Goal: Task Accomplishment & Management: Manage account settings

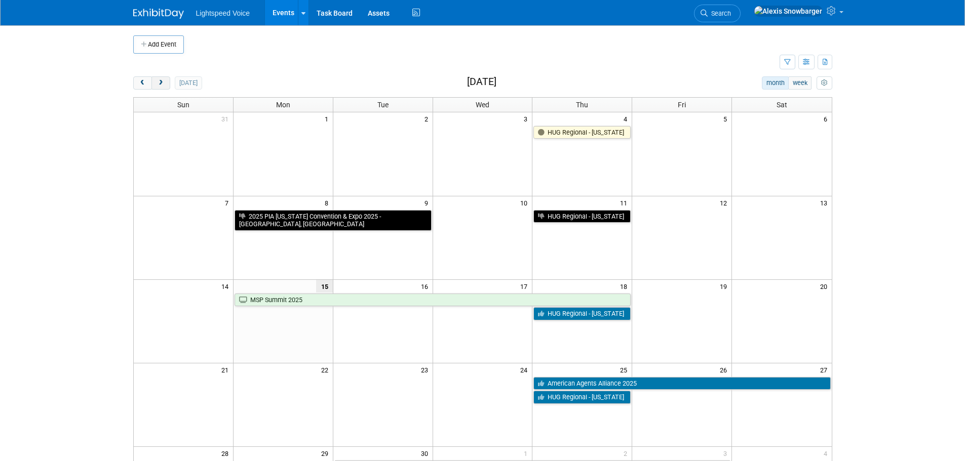
click at [165, 82] on button "next" at bounding box center [160, 82] width 19 height 13
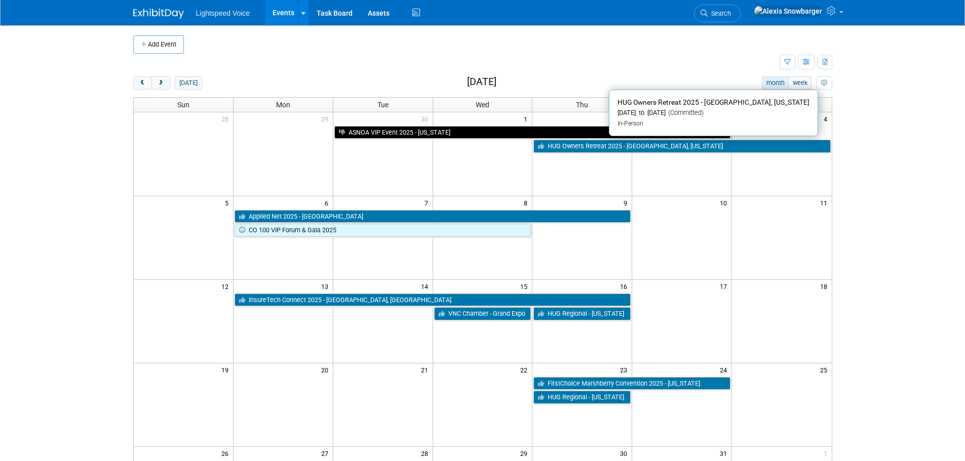
click at [614, 152] on link "HUG Owners Retreat 2025 - [GEOGRAPHIC_DATA], [US_STATE]" at bounding box center [681, 146] width 297 height 13
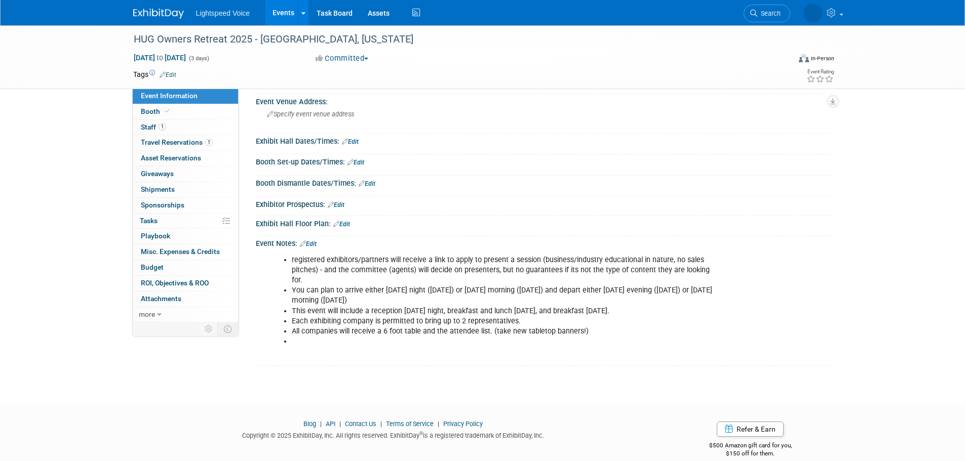
scroll to position [59, 0]
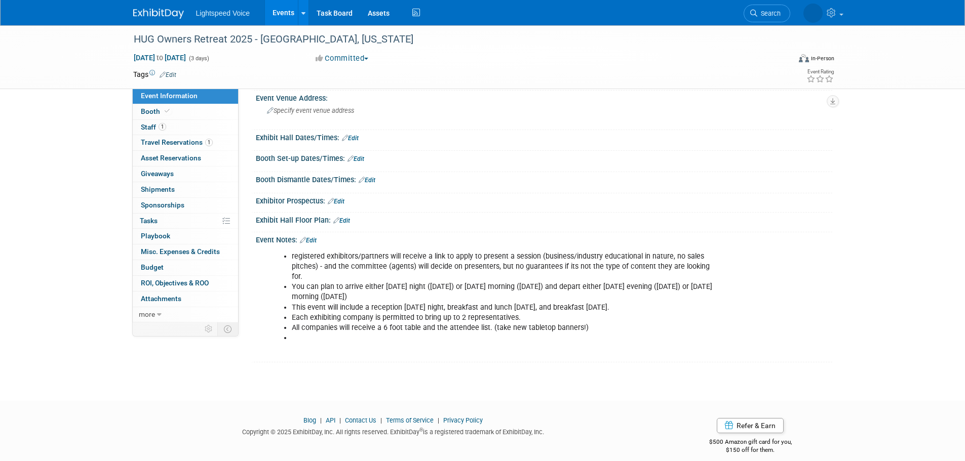
click at [312, 240] on link "Edit" at bounding box center [308, 240] width 17 height 7
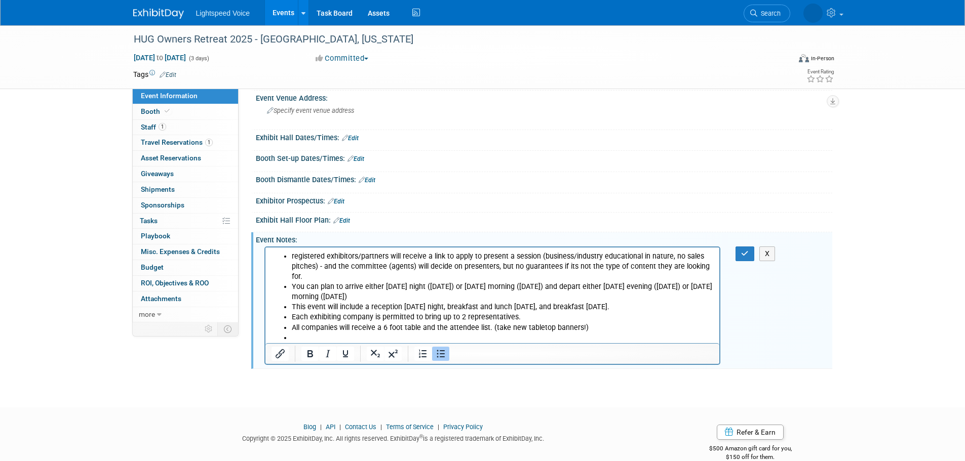
scroll to position [0, 0]
click at [617, 255] on li "registered exhibitors/partners will receive a link to apply to present a sessio…" at bounding box center [502, 267] width 422 height 30
drag, startPoint x: 343, startPoint y: 262, endPoint x: 579, endPoint y: 262, distance: 236.0
click at [579, 262] on li "registered exhibitors/partners will receive a link to apply to present a sessio…" at bounding box center [502, 267] width 422 height 30
click at [578, 267] on li "registered exhibitors/partners will receive a link to apply to present a sessio…" at bounding box center [502, 267] width 422 height 30
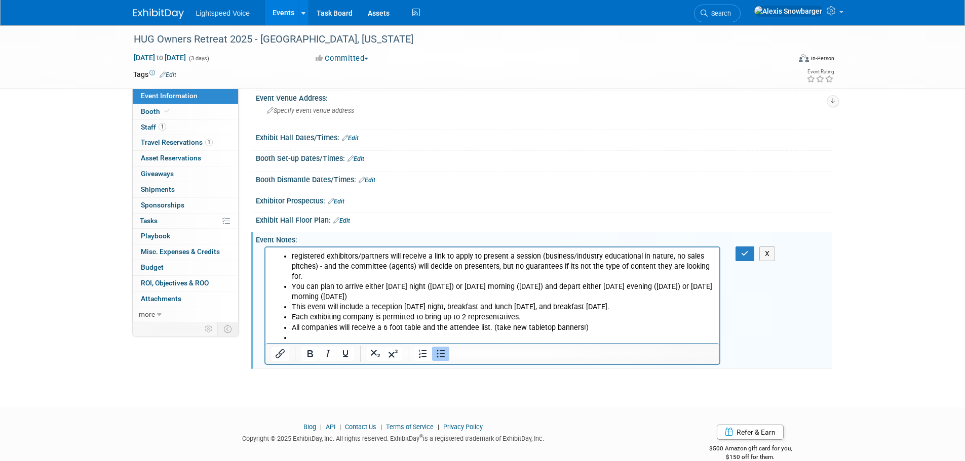
click at [331, 323] on li "All companies will receive a 6 foot table and the attendee list. (take new tabl…" at bounding box center [502, 328] width 422 height 10
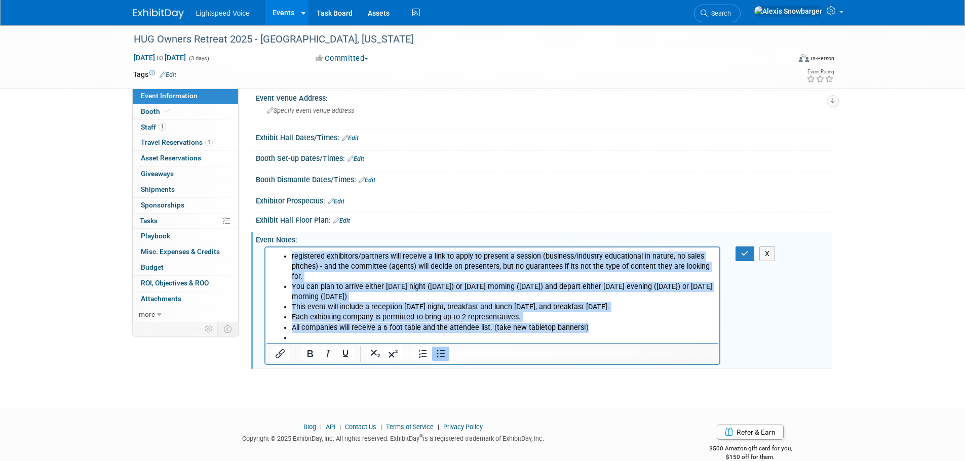
drag, startPoint x: 314, startPoint y: 330, endPoint x: 282, endPoint y: 249, distance: 87.3
click at [282, 249] on html "registered exhibitors/partners will receive a link to apply to present a sessio…" at bounding box center [492, 301] width 454 height 106
click at [325, 333] on li "Rich Text Area. Press ALT-0 for help." at bounding box center [502, 338] width 422 height 10
drag, startPoint x: 516, startPoint y: 306, endPoint x: 291, endPoint y: 255, distance: 231.1
click at [291, 255] on ul "registered exhibitors/partners will receive a link to apply to present a sessio…" at bounding box center [492, 298] width 443 height 92
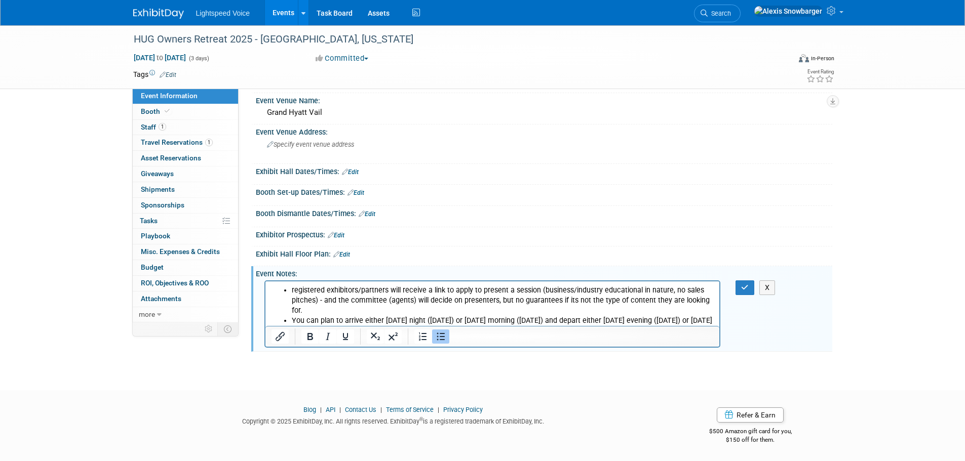
scroll to position [25, 0]
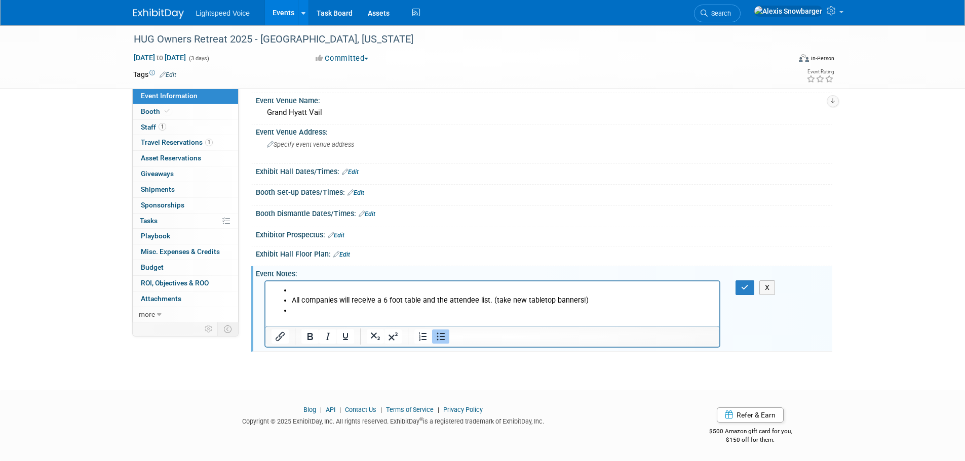
click at [295, 300] on li "All companies will receive a 6 foot table and the attendee list. (take new tabl…" at bounding box center [502, 301] width 422 height 10
click at [294, 300] on li "All companies will receive a 6 foot table and the attendee list. (take new tabl…" at bounding box center [502, 301] width 422 height 10
click at [292, 300] on li "All companies will receive a 6 foot table and the attendee list. (take new tabl…" at bounding box center [502, 301] width 422 height 10
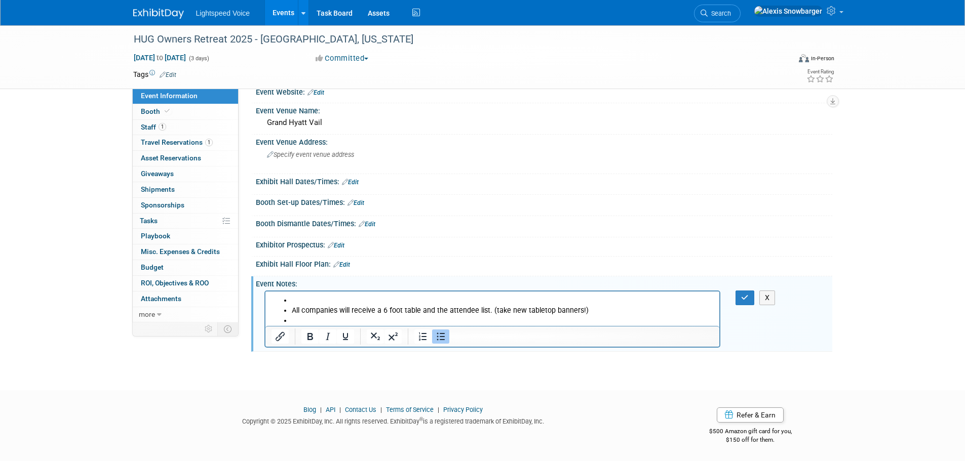
scroll to position [15, 0]
click at [293, 312] on li "Rich Text Area. Press ALT-0 for help." at bounding box center [502, 311] width 422 height 10
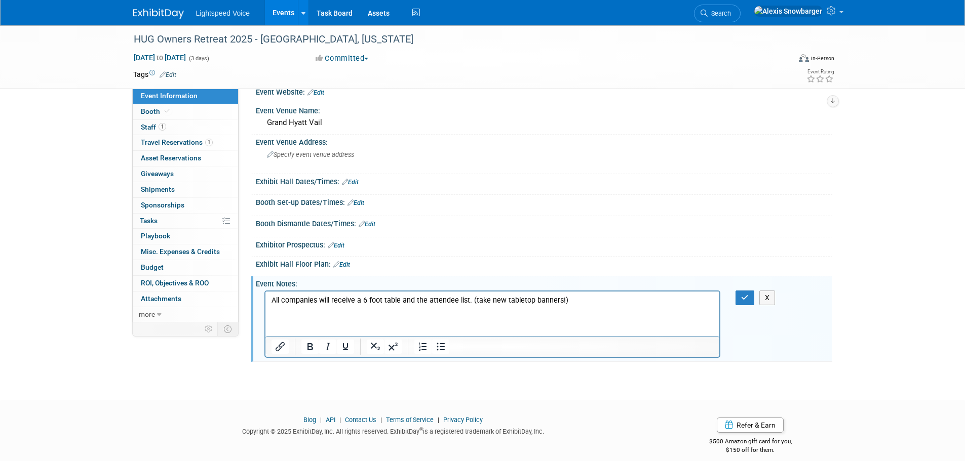
scroll to position [25, 0]
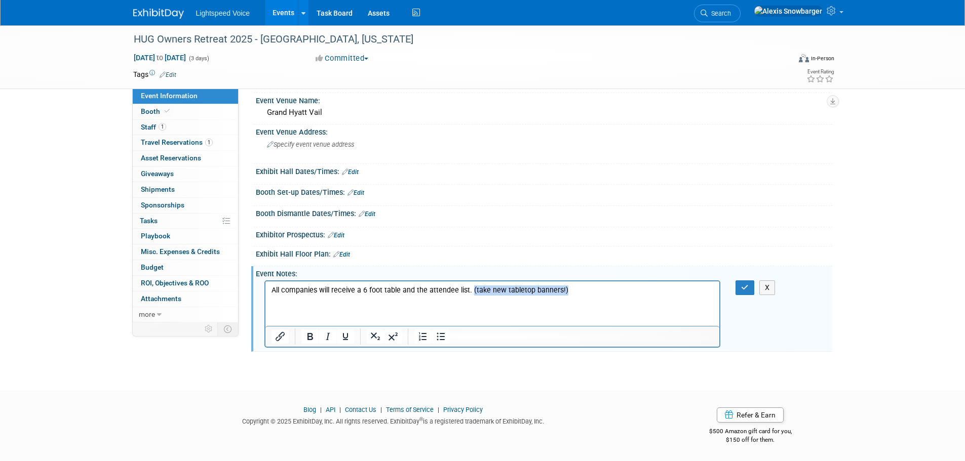
drag, startPoint x: 569, startPoint y: 293, endPoint x: 470, endPoint y: 289, distance: 99.3
click at [470, 289] on p "All companies will receive a 6 foot table and the attendee list. (take new tabl…" at bounding box center [492, 291] width 443 height 10
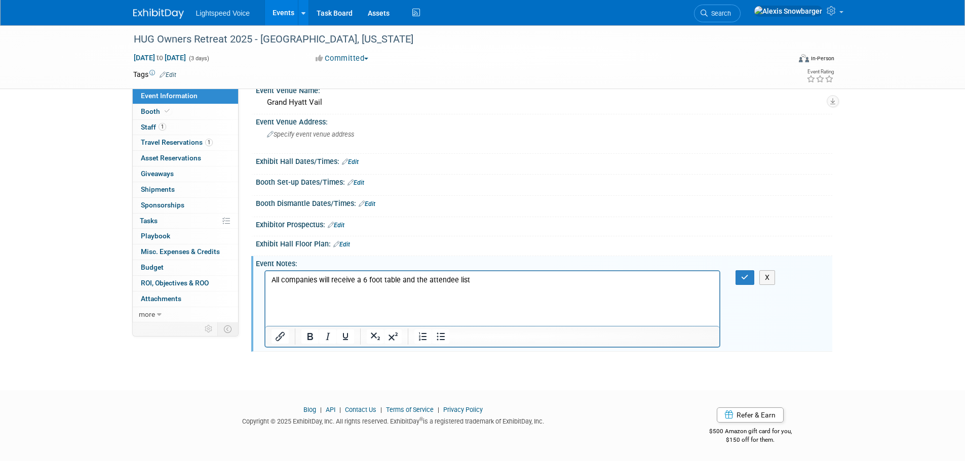
scroll to position [46, 0]
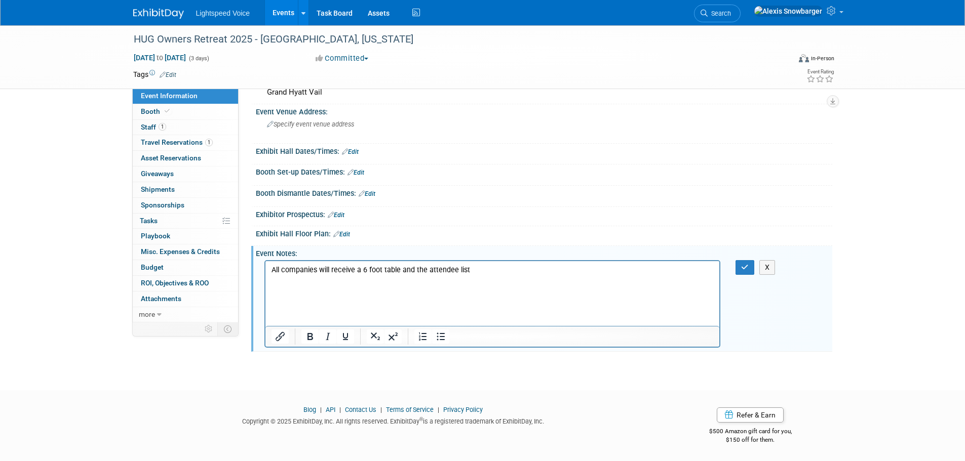
click at [271, 315] on p "Rich Text Area. Press ALT-0 for help." at bounding box center [492, 311] width 443 height 10
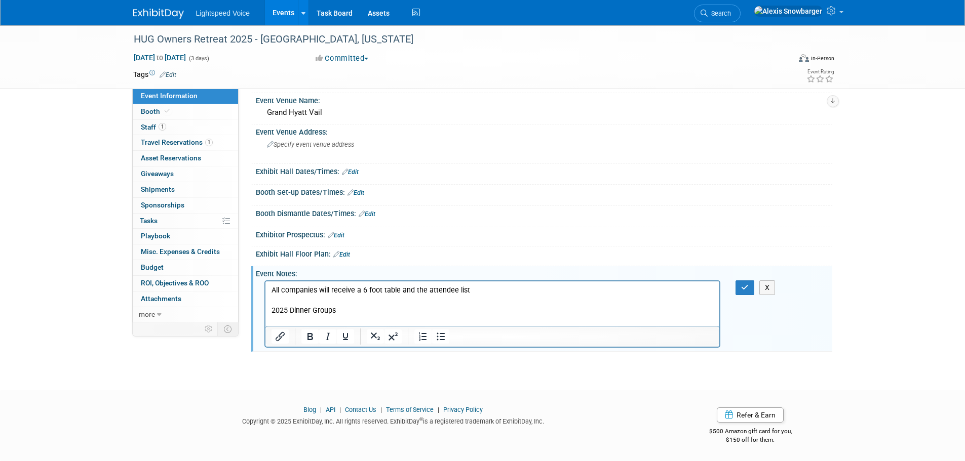
scroll to position [35, 0]
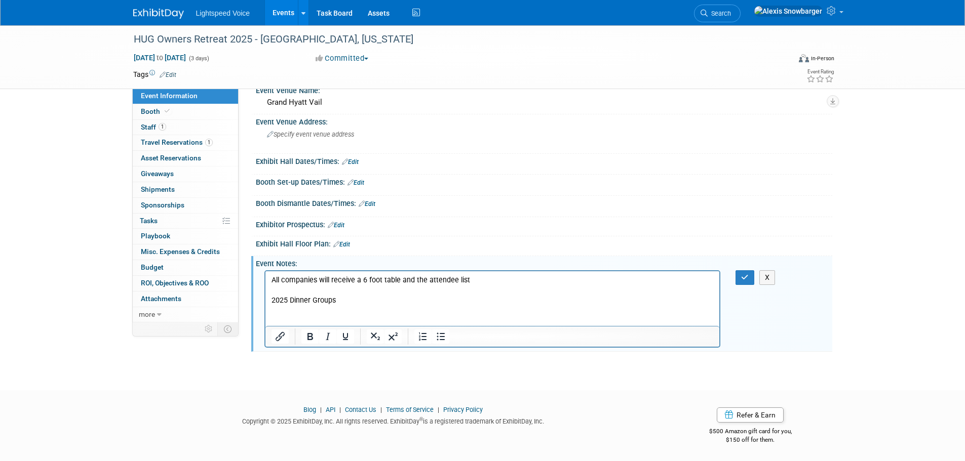
click at [287, 313] on p "Rich Text Area. Press ALT-0 for help." at bounding box center [492, 311] width 443 height 10
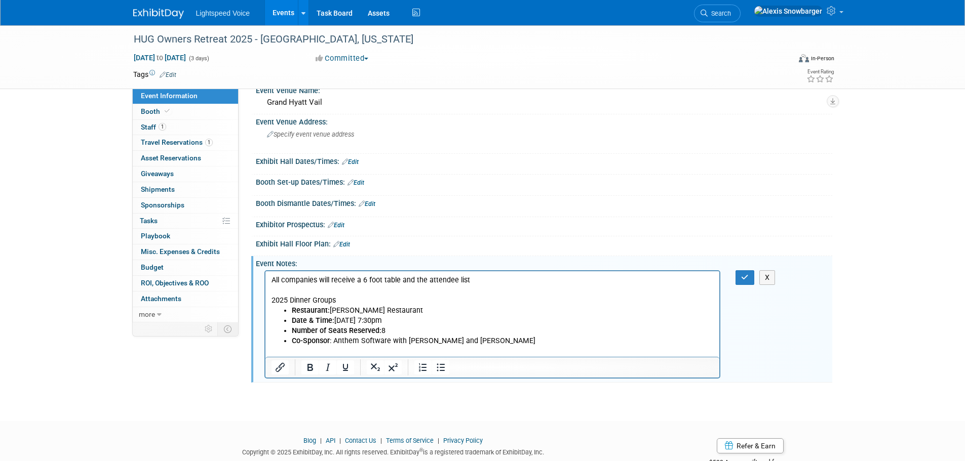
scroll to position [59, 0]
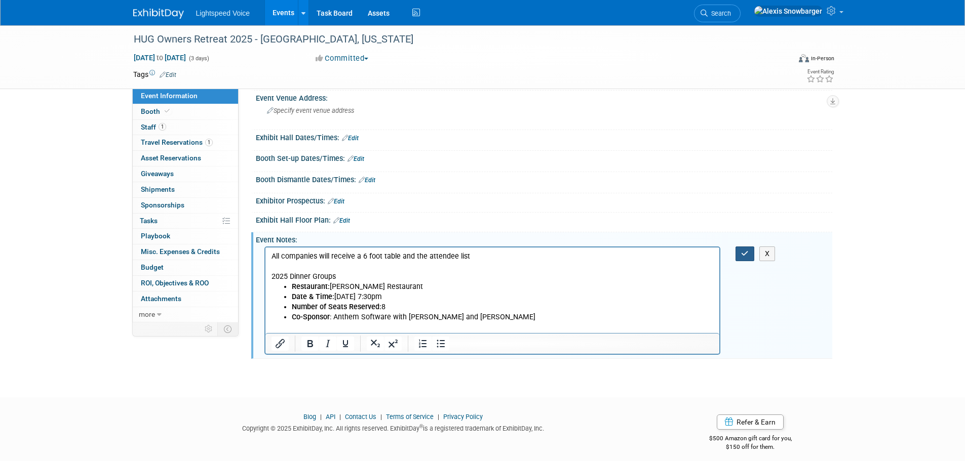
click at [743, 252] on icon "button" at bounding box center [745, 253] width 8 height 7
